Goal: Task Accomplishment & Management: Complete application form

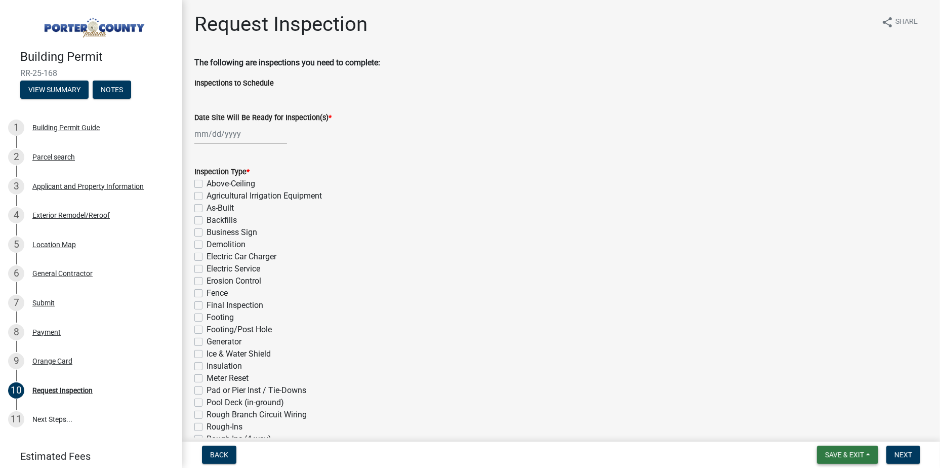
drag, startPoint x: 433, startPoint y: 72, endPoint x: 857, endPoint y: 454, distance: 570.7
click at [856, 454] on span "Save & Exit" at bounding box center [844, 454] width 39 height 8
click at [848, 428] on button "Save & Exit" at bounding box center [837, 428] width 81 height 24
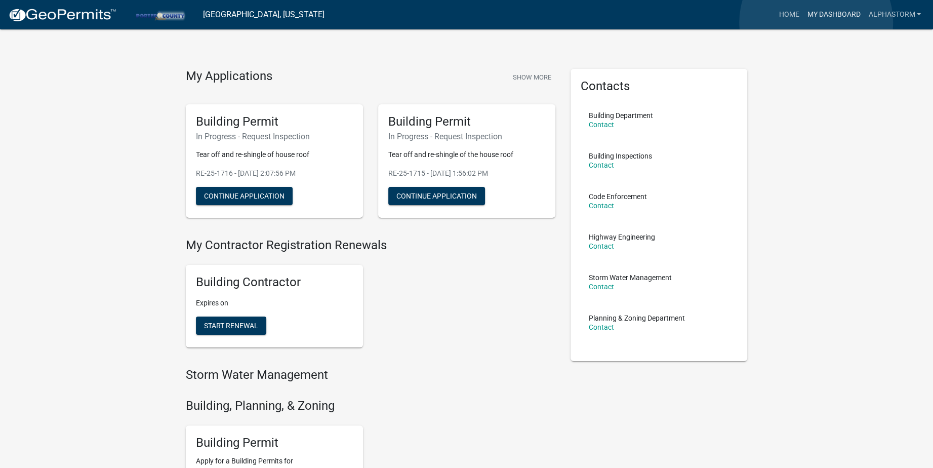
click at [816, 22] on link "My Dashboard" at bounding box center [833, 14] width 61 height 19
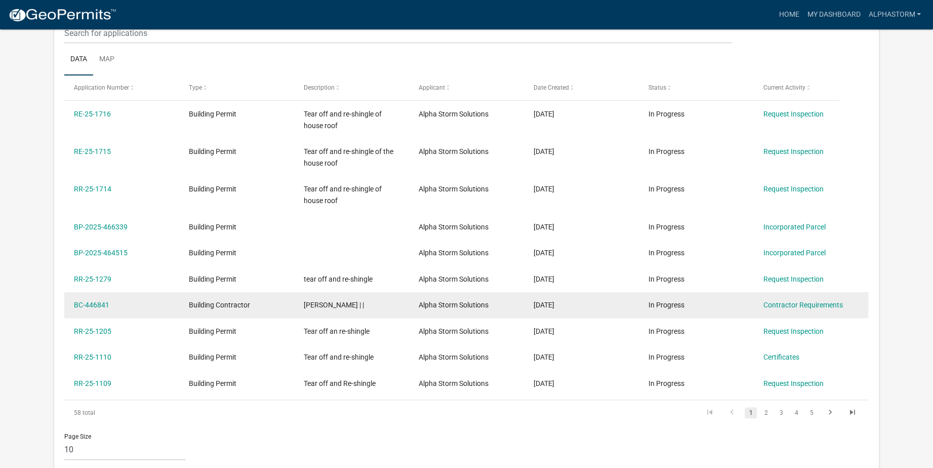
scroll to position [168, 0]
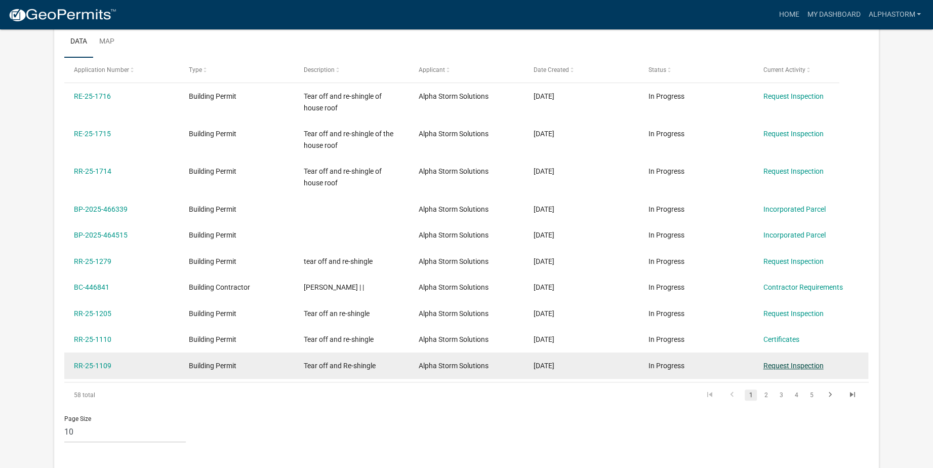
click at [809, 365] on link "Request Inspection" at bounding box center [793, 365] width 60 height 8
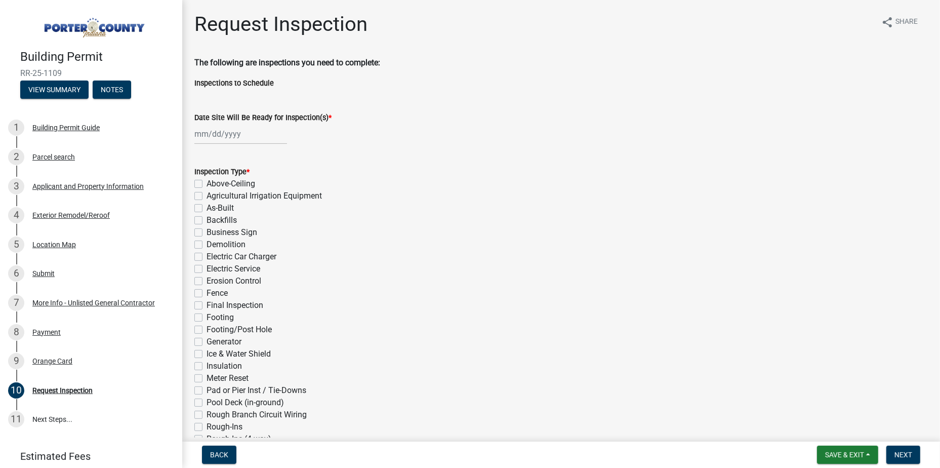
select select "9"
select select "2025"
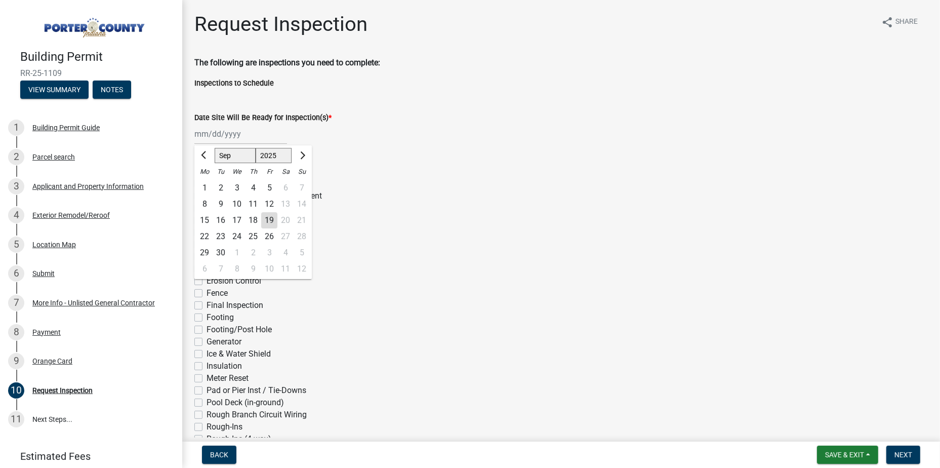
click at [244, 138] on div "[PERSON_NAME] Feb Mar Apr [PERSON_NAME][DATE] Oct Nov [DATE] 1526 1527 1528 152…" at bounding box center [240, 133] width 93 height 21
click at [212, 200] on div "8" at bounding box center [204, 204] width 16 height 16
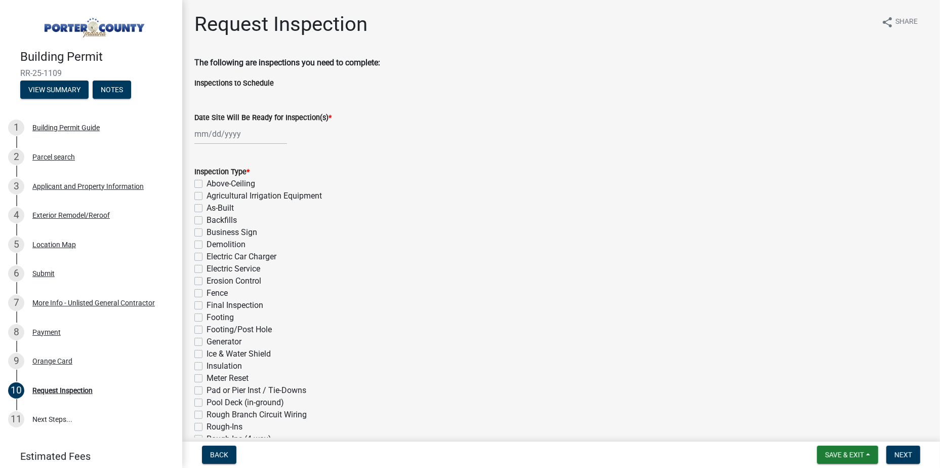
type input "[DATE]"
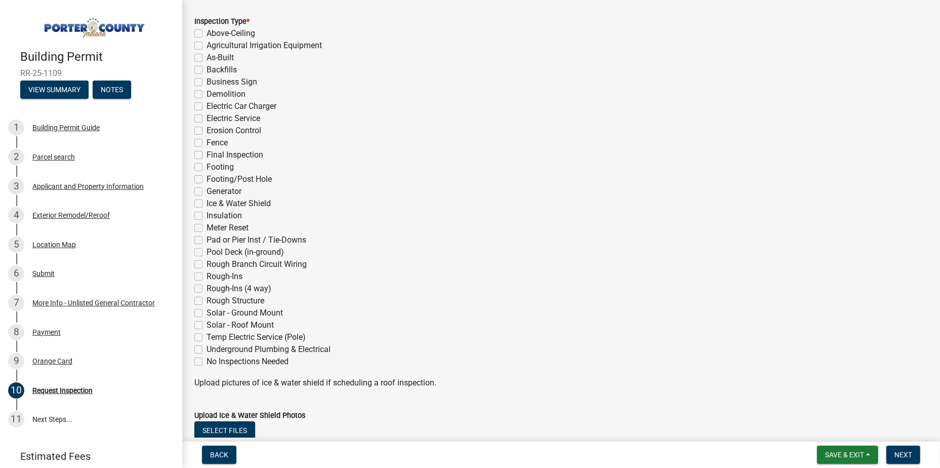
scroll to position [152, 0]
click at [206, 152] on label "Final Inspection" at bounding box center [234, 153] width 57 height 12
click at [206, 152] on input "Final Inspection" at bounding box center [209, 150] width 7 height 7
checkbox input "true"
checkbox input "false"
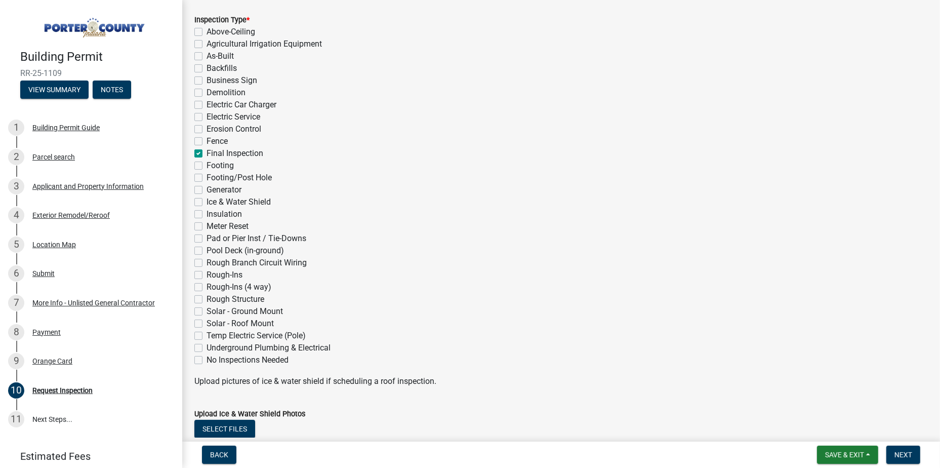
checkbox input "false"
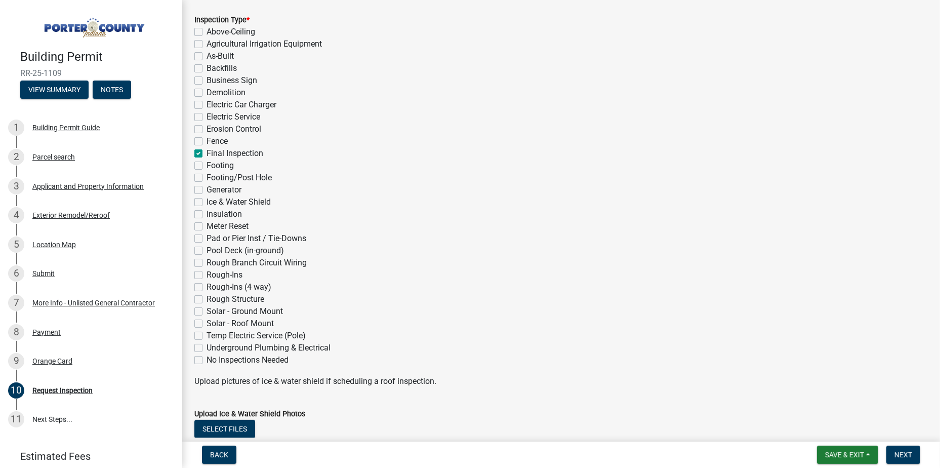
checkbox input "false"
checkbox input "true"
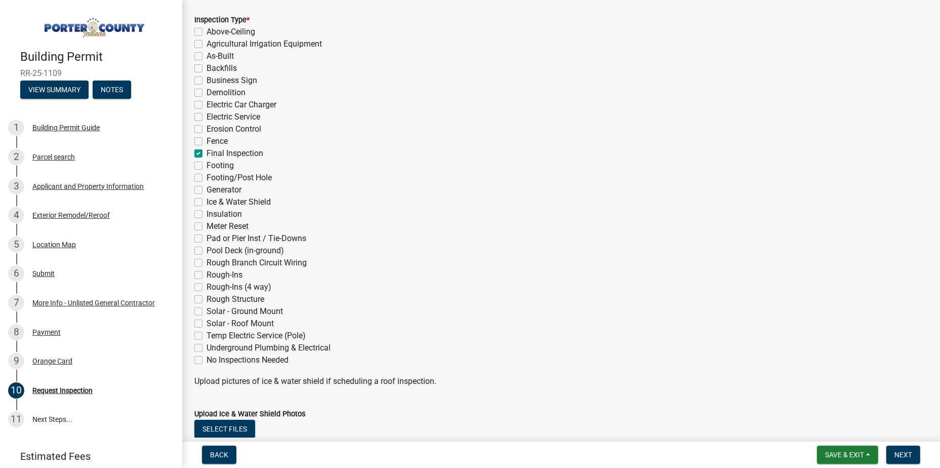
checkbox input "false"
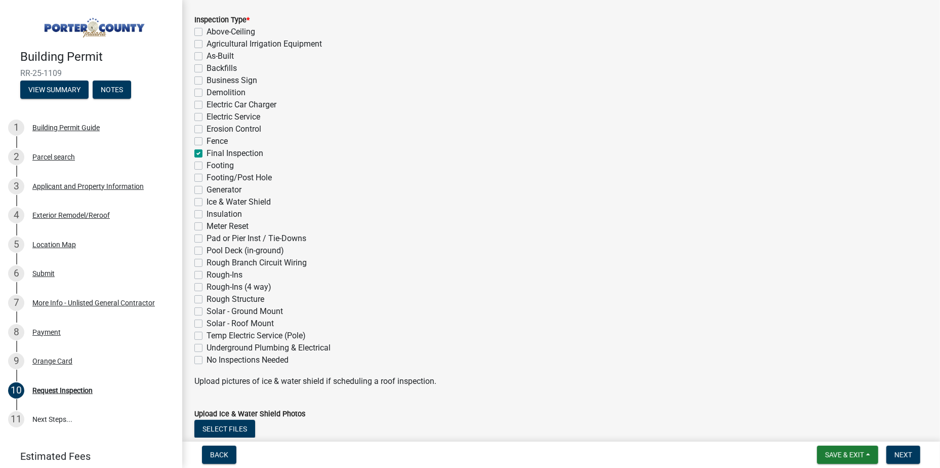
checkbox input "false"
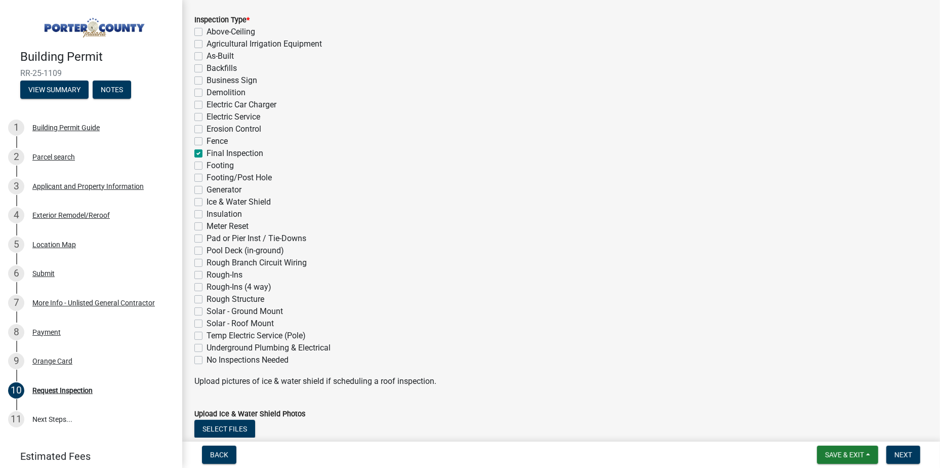
checkbox input "false"
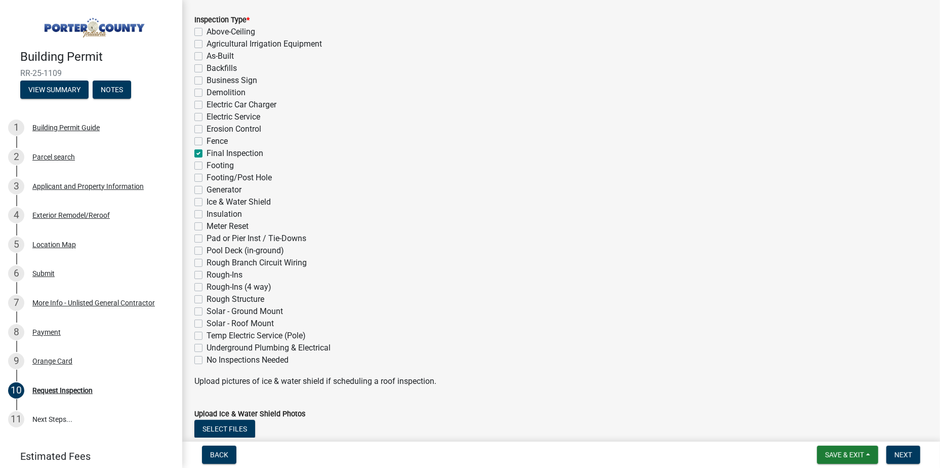
checkbox input "false"
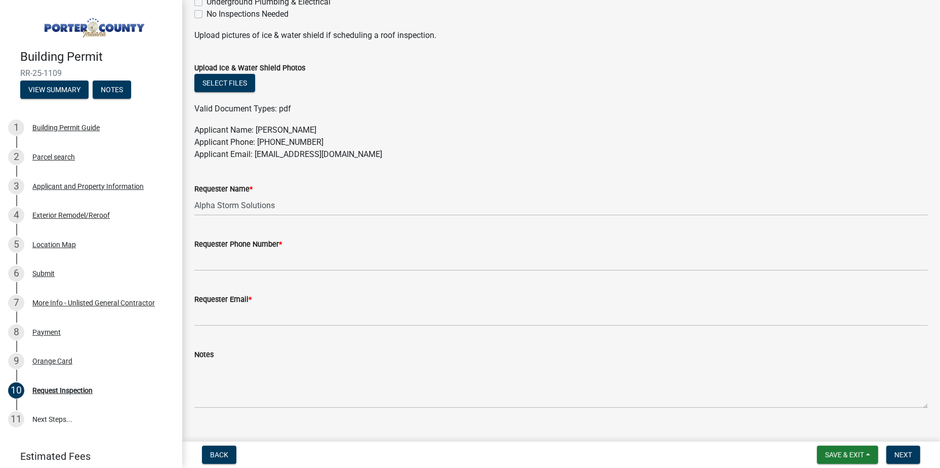
scroll to position [515, 0]
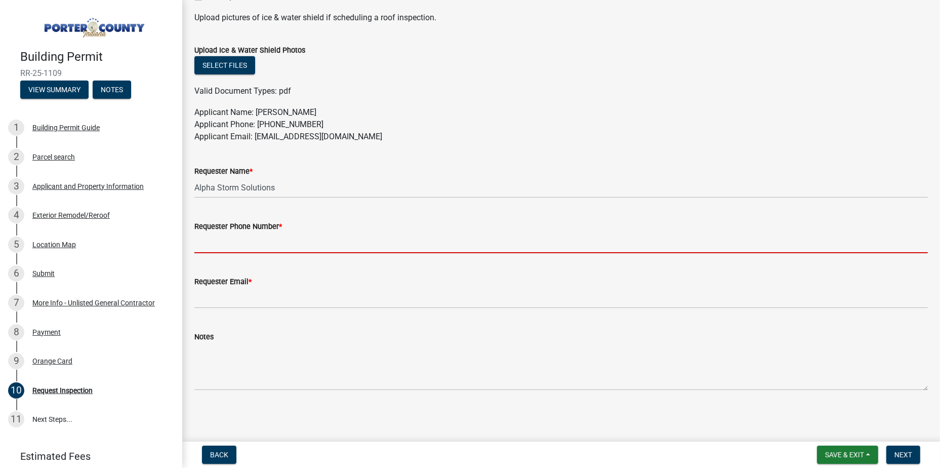
click at [322, 240] on input "Requester Phone Number *" at bounding box center [560, 242] width 733 height 21
type input "2193109517"
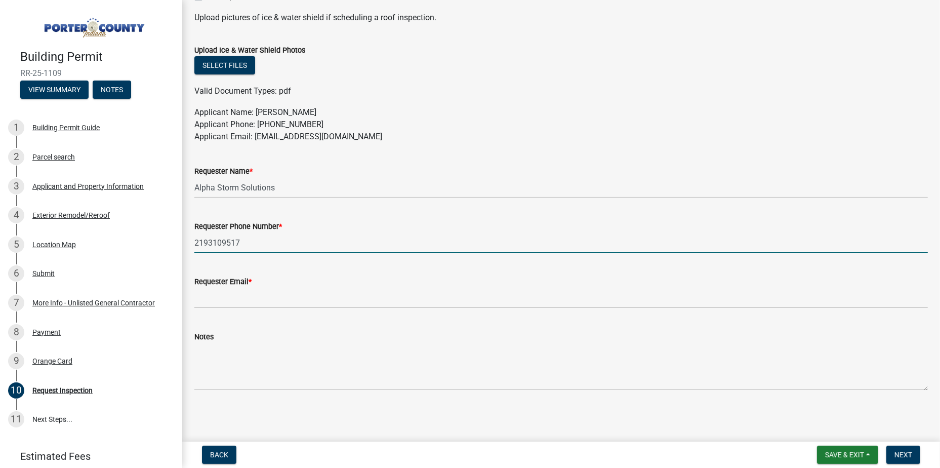
type input "[EMAIL_ADDRESS][DOMAIN_NAME]"
click at [908, 451] on span "Next" at bounding box center [903, 454] width 18 height 8
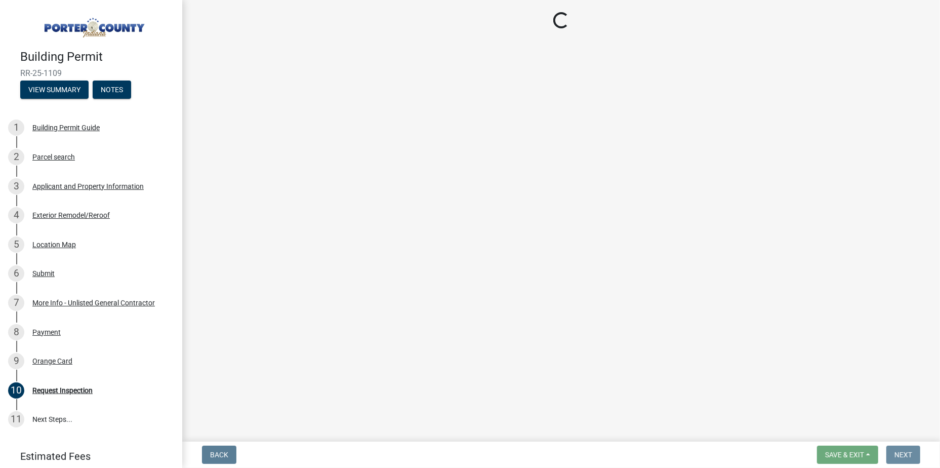
scroll to position [0, 0]
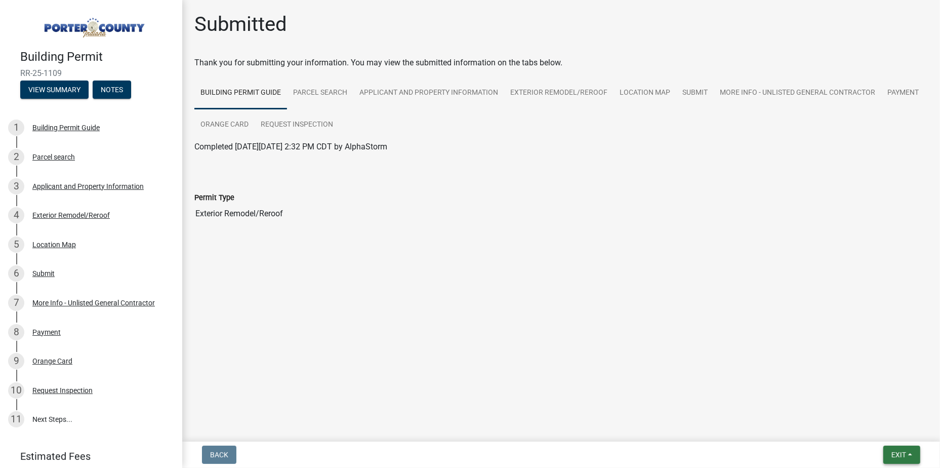
click at [897, 456] on span "Exit" at bounding box center [898, 454] width 15 height 8
click at [294, 270] on main "Submitted Thank you for submitting your information. You may view the submitted…" at bounding box center [561, 218] width 758 height 437
click at [50, 357] on div "Orange Card" at bounding box center [52, 360] width 40 height 7
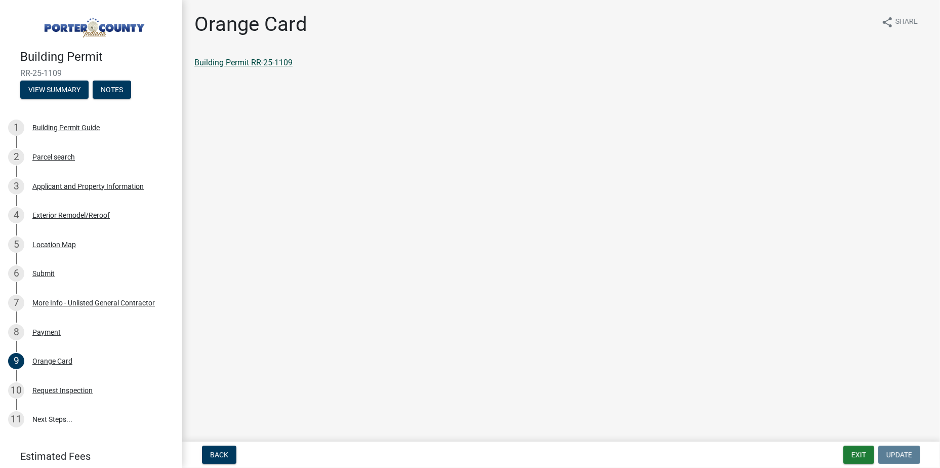
click at [254, 66] on link "Building Permit RR-25-1109" at bounding box center [243, 63] width 98 height 10
